Goal: Task Accomplishment & Management: Manage account settings

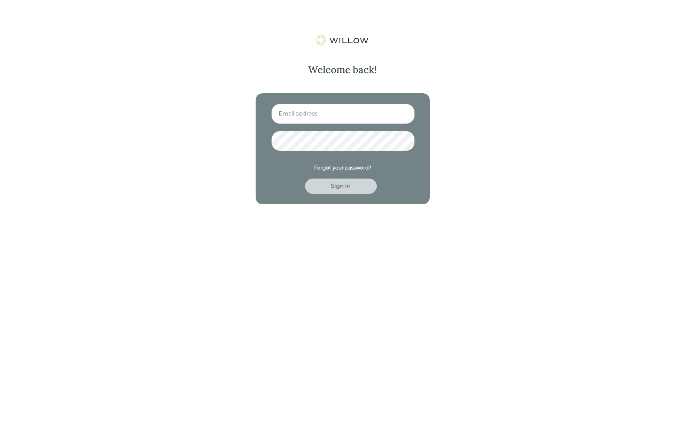
type input "[EMAIL_ADDRESS][PERSON_NAME][DOMAIN_NAME]"
click at [332, 188] on div "Sign in" at bounding box center [341, 186] width 56 height 8
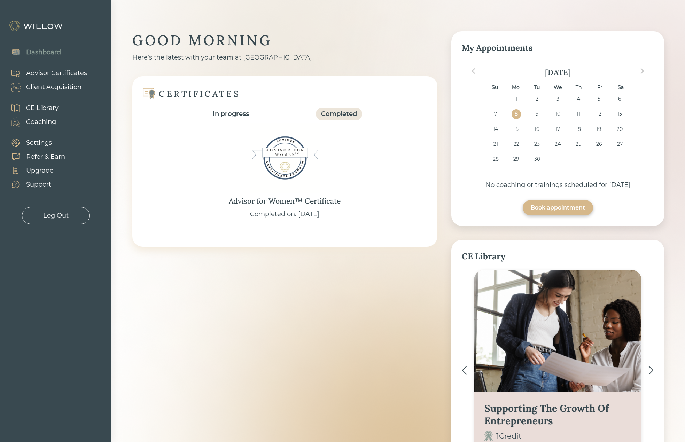
click at [39, 52] on div "Dashboard" at bounding box center [43, 52] width 35 height 9
click at [38, 74] on div "Advisor Certificates" at bounding box center [56, 73] width 61 height 9
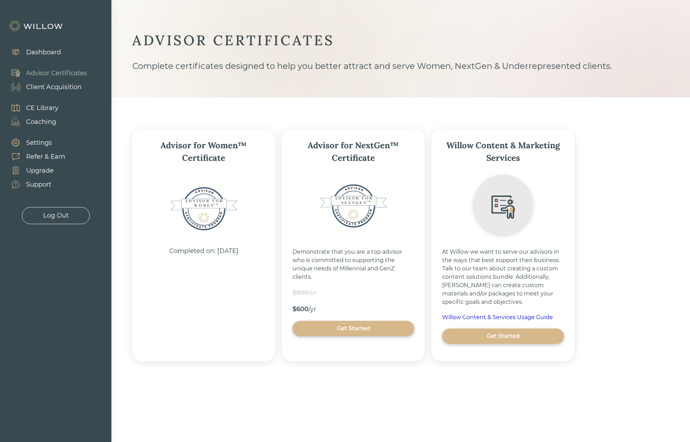
click at [35, 88] on div "Client Acquisition" at bounding box center [53, 86] width 55 height 9
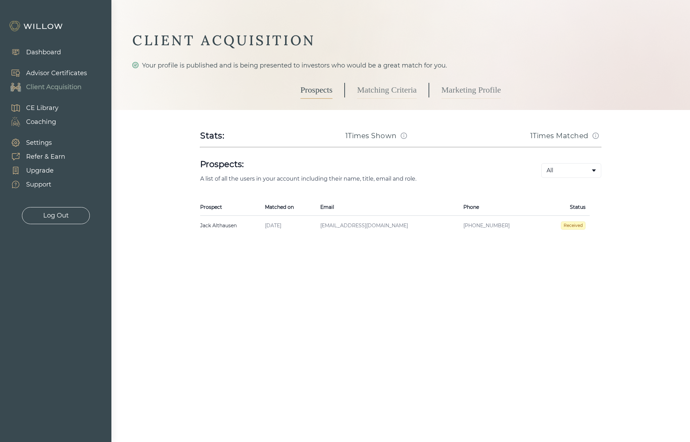
click at [394, 81] on link "Matching Criteria" at bounding box center [387, 89] width 60 height 17
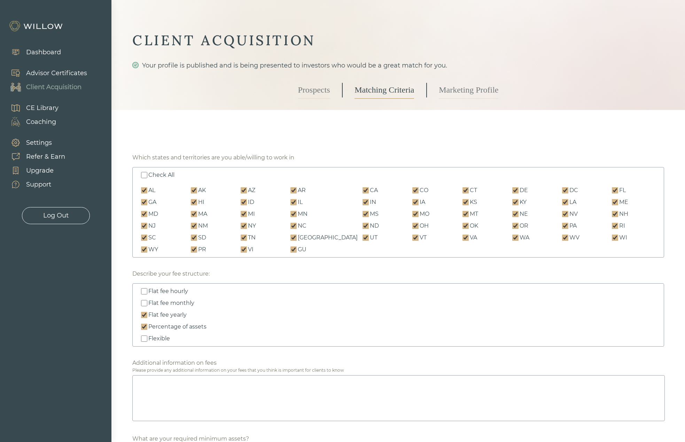
click at [443, 81] on link "Marketing Profile" at bounding box center [469, 89] width 60 height 17
